Goal: Task Accomplishment & Management: Use online tool/utility

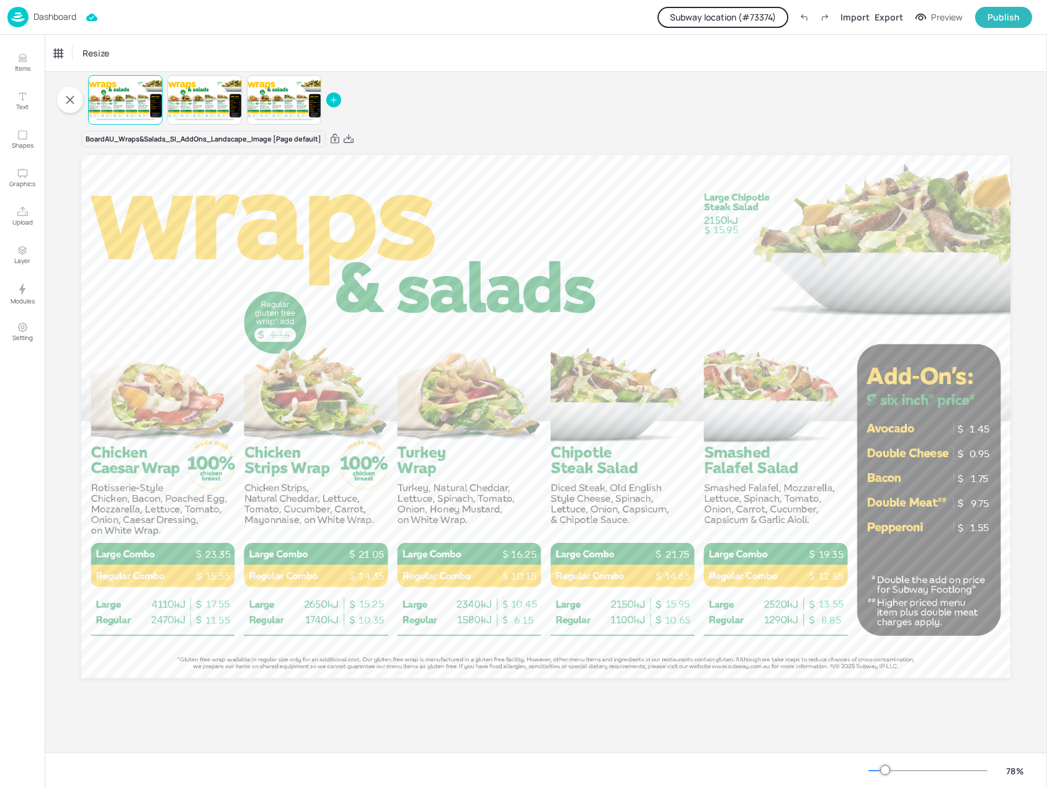
click at [50, 17] on p "Dashboard" at bounding box center [55, 16] width 43 height 9
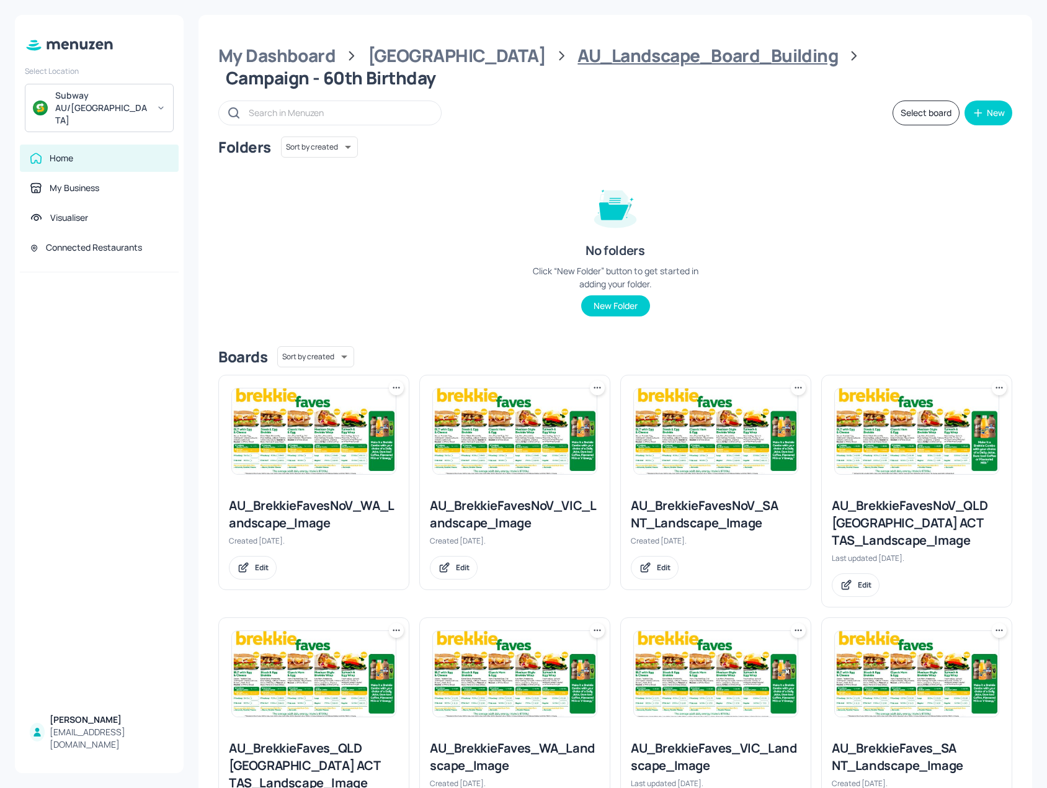
click at [578, 61] on div "AU_Landscape_Board_Building" at bounding box center [708, 56] width 261 height 22
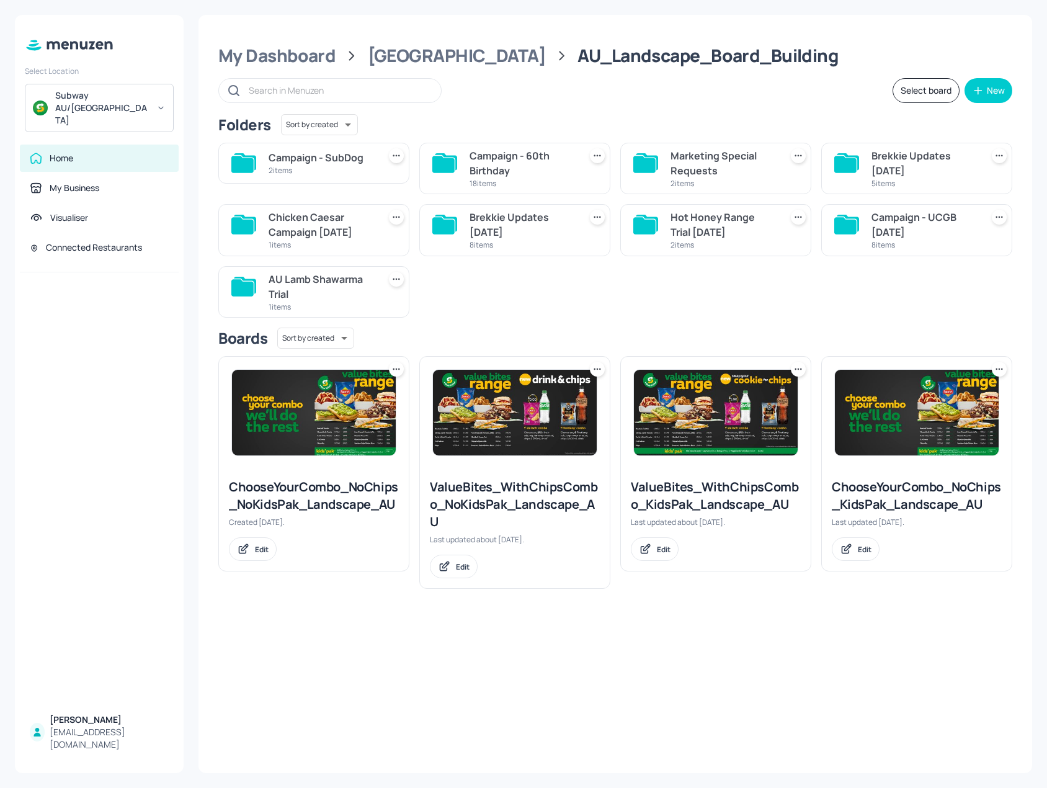
click at [339, 159] on div "Campaign - SubDog" at bounding box center [321, 157] width 105 height 15
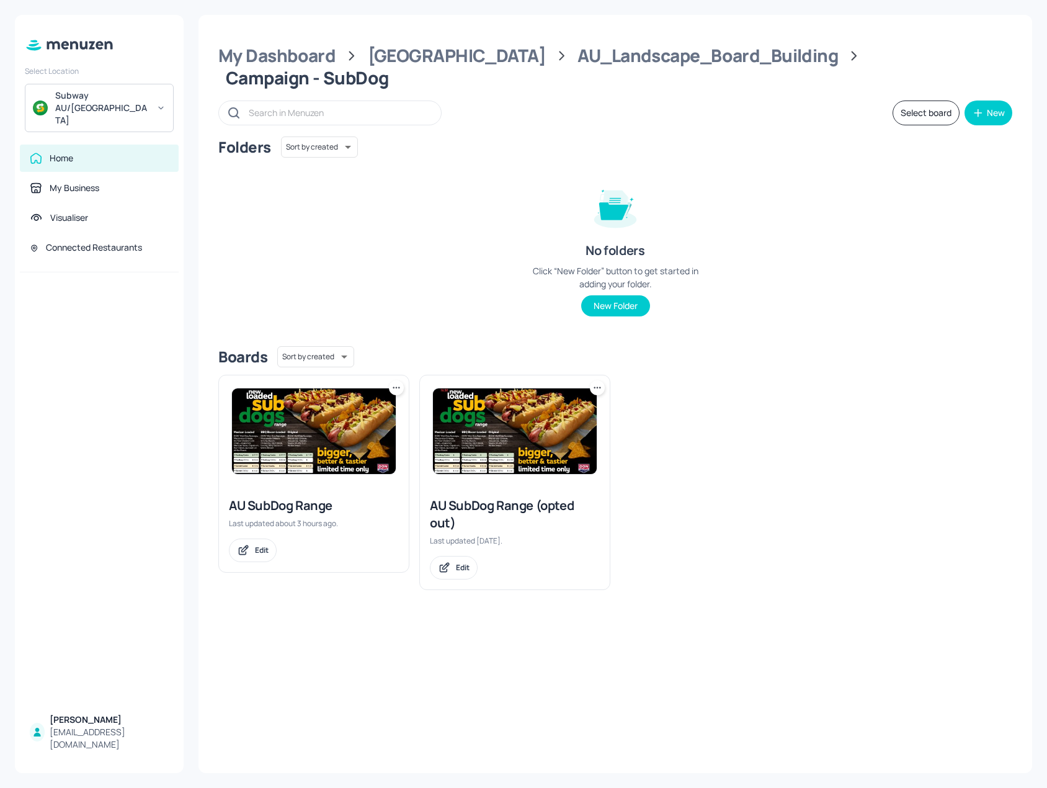
click at [316, 416] on img at bounding box center [314, 431] width 164 height 86
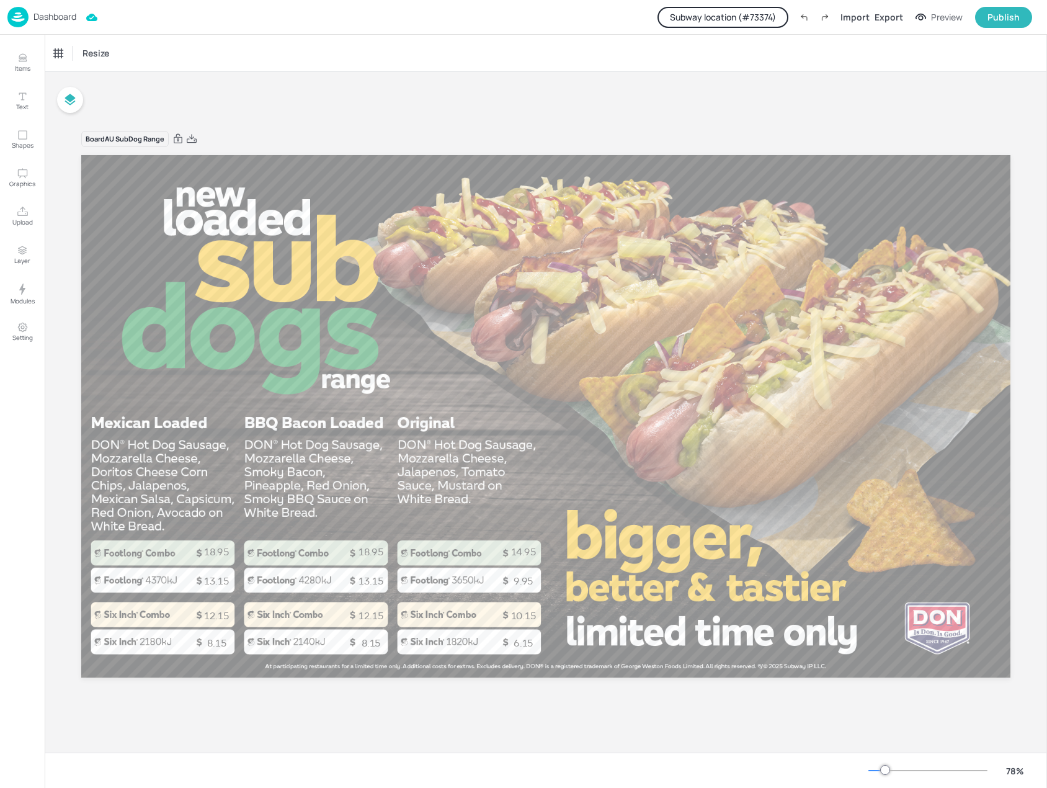
click at [750, 13] on button "Subway location (# 73374 )" at bounding box center [723, 17] width 131 height 21
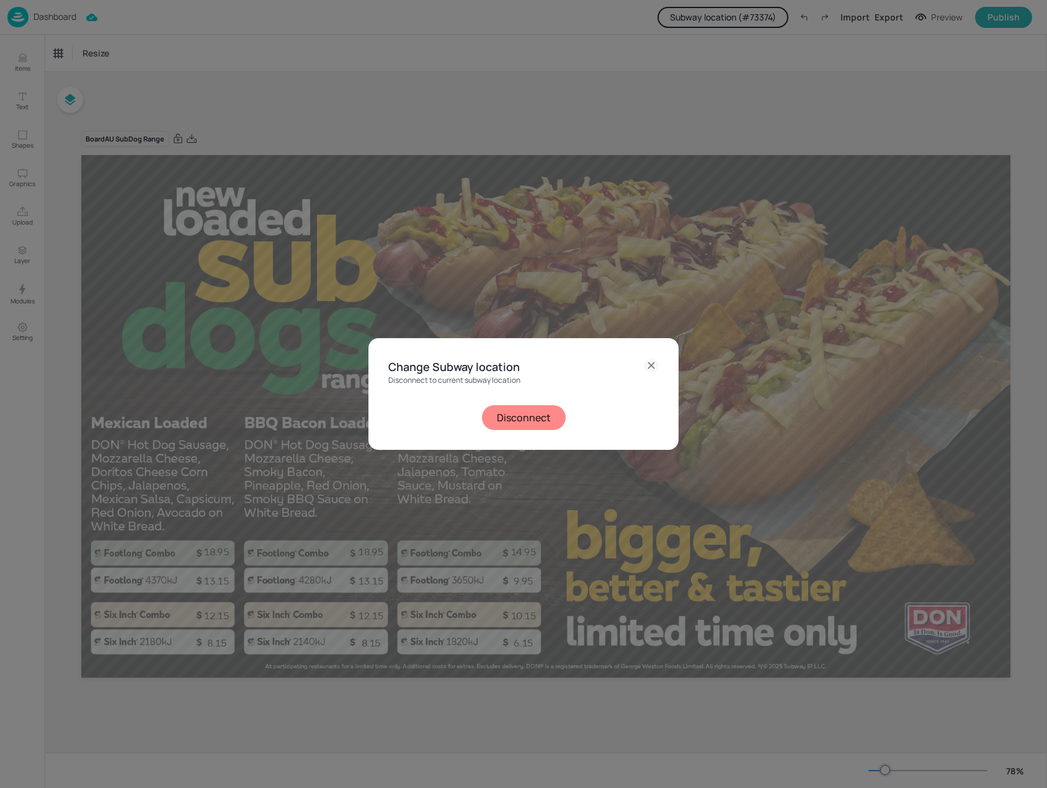
click at [527, 421] on button "Disconnect" at bounding box center [524, 417] width 84 height 25
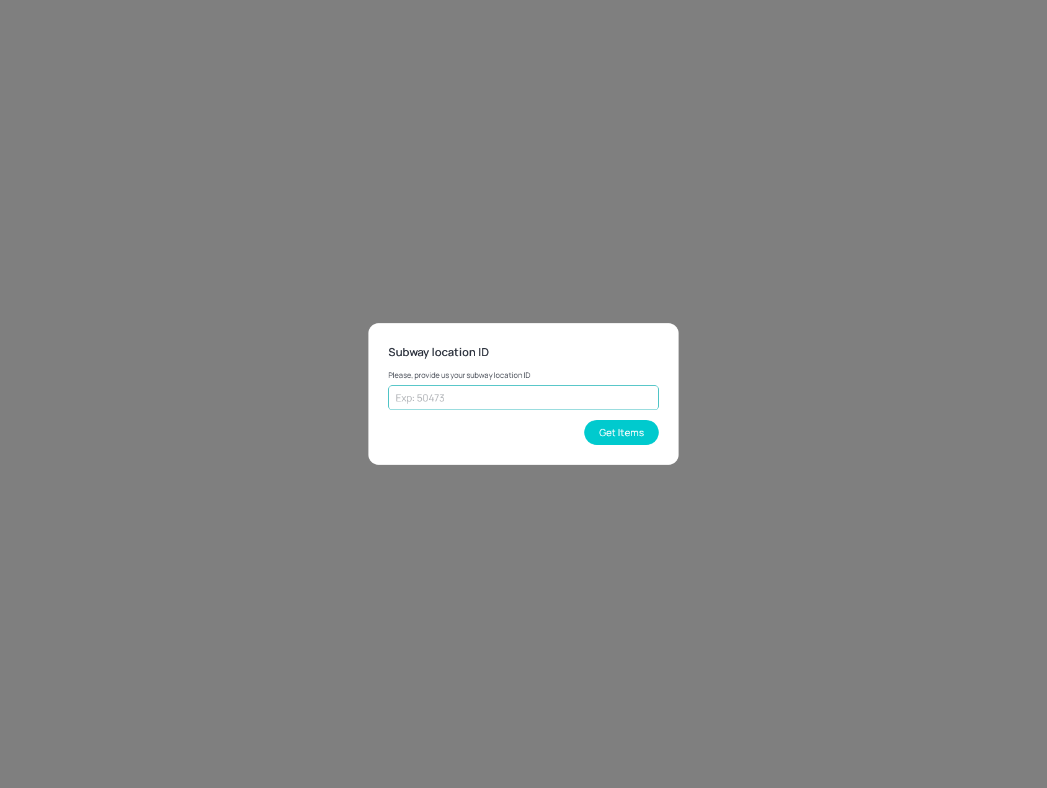
click at [486, 401] on input "text" at bounding box center [523, 397] width 271 height 25
type input "20334"
click at [645, 428] on button "Get Items" at bounding box center [622, 432] width 74 height 25
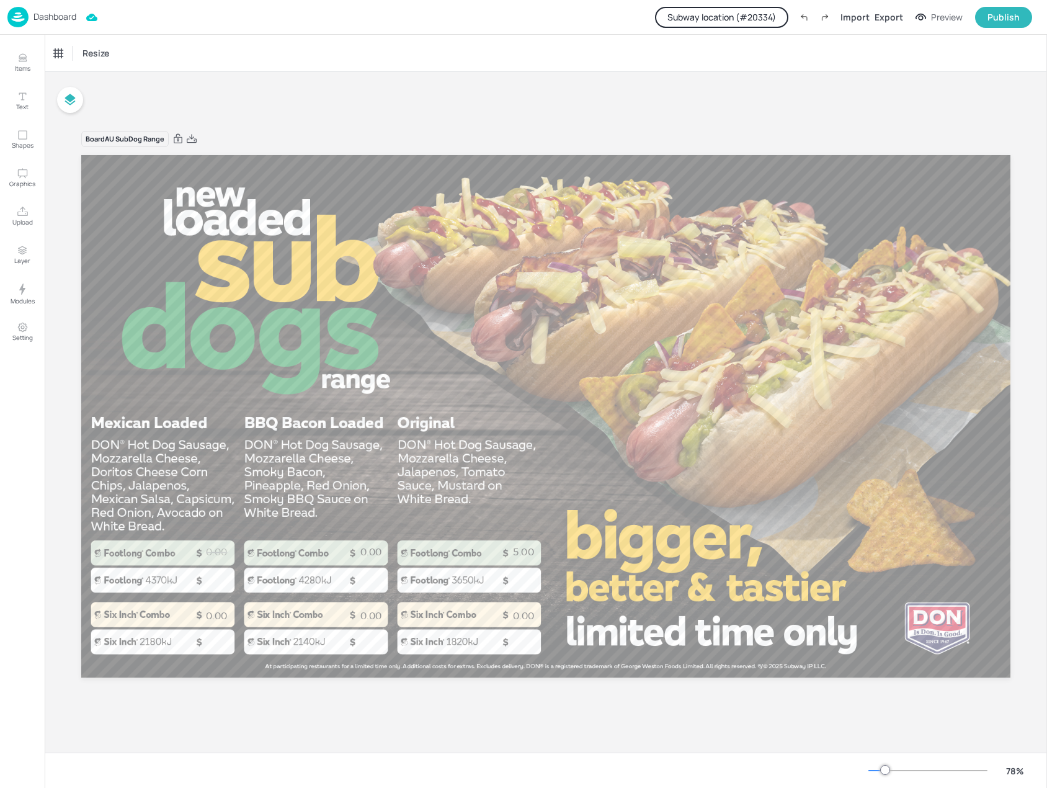
click at [60, 14] on p "Dashboard" at bounding box center [55, 16] width 43 height 9
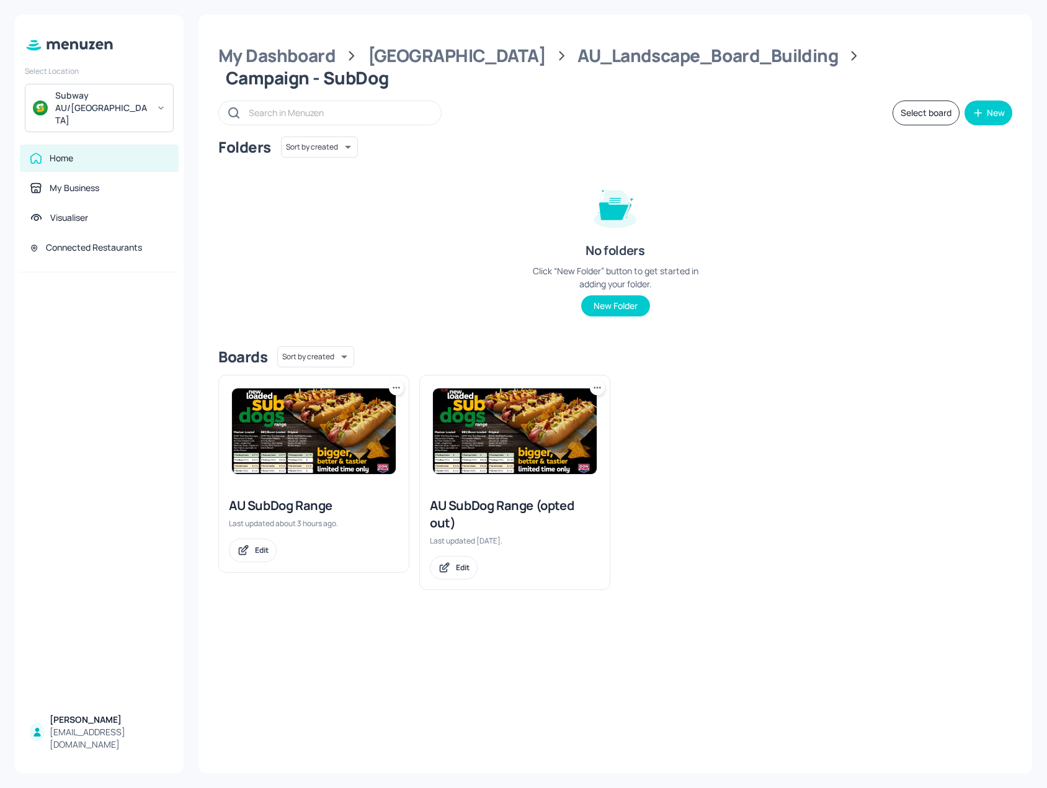
click at [556, 408] on img at bounding box center [515, 431] width 164 height 86
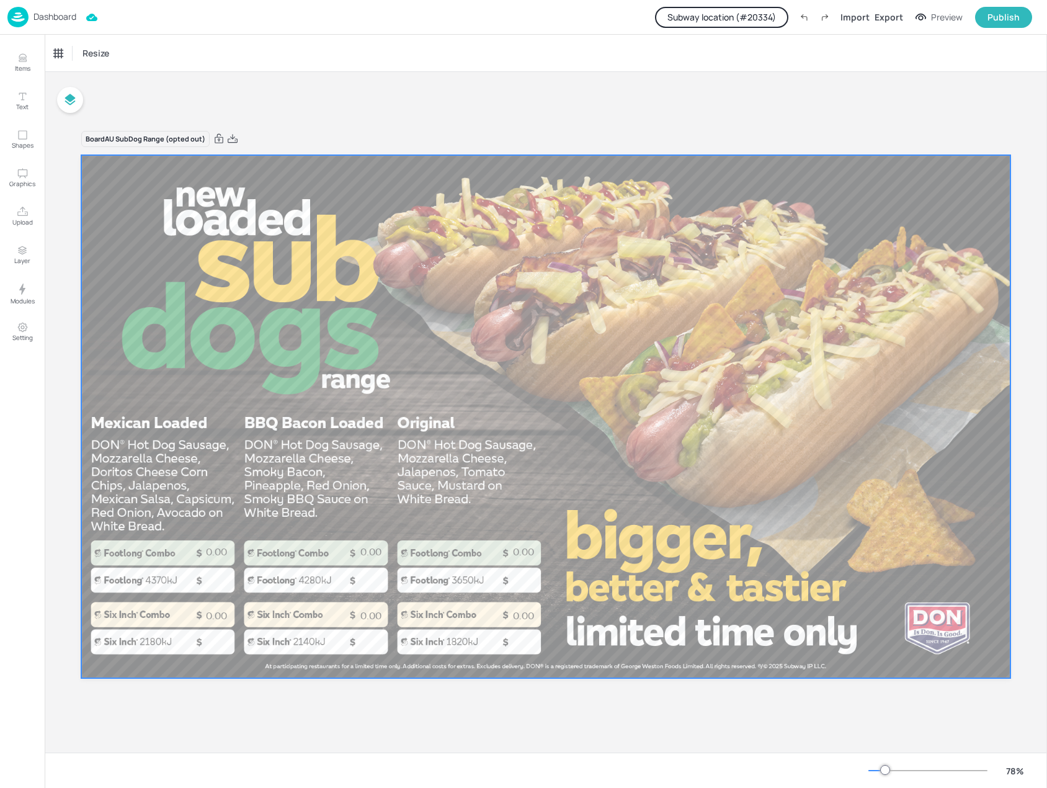
click at [519, 553] on p "0.00" at bounding box center [523, 552] width 95 height 14
